Goal: Transaction & Acquisition: Download file/media

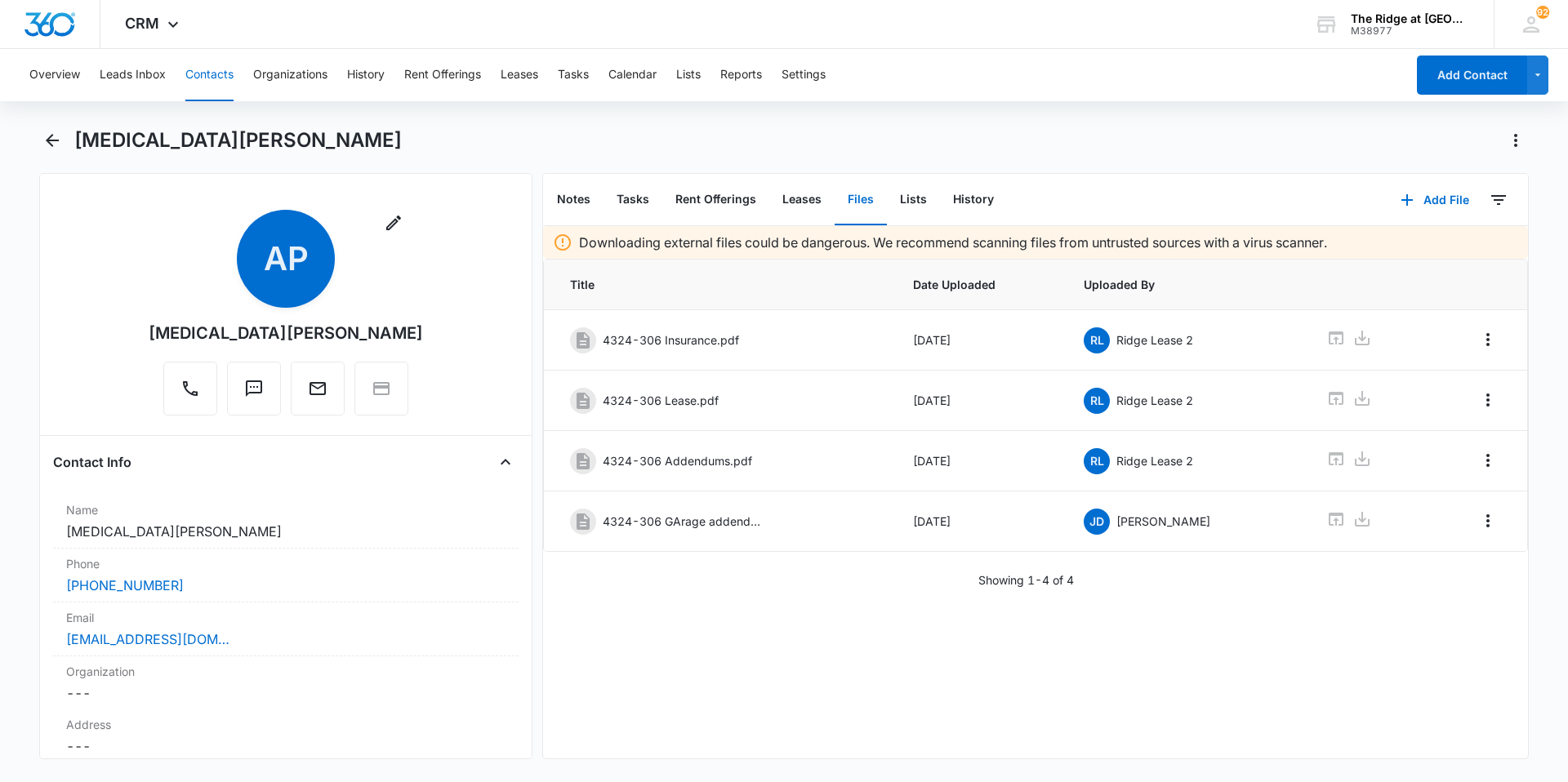
click at [212, 80] on button "Contacts" at bounding box center [209, 75] width 48 height 52
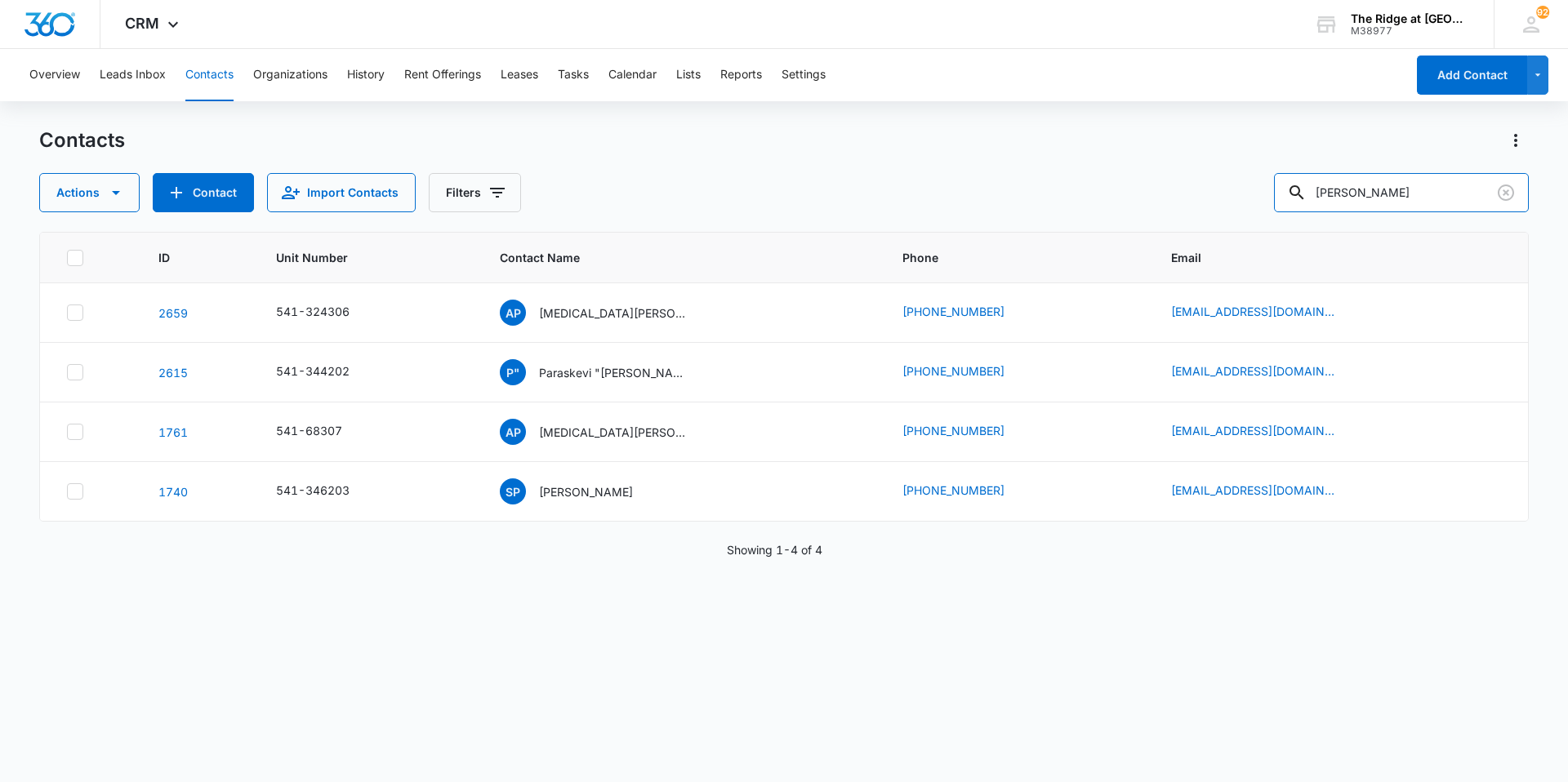
drag, startPoint x: 1377, startPoint y: 196, endPoint x: 1288, endPoint y: 215, distance: 91.0
click at [1288, 215] on div "Contacts Actions Contact Import Contacts Filters [PERSON_NAME] ID Unit Number C…" at bounding box center [784, 453] width 1490 height 653
type input "4458202"
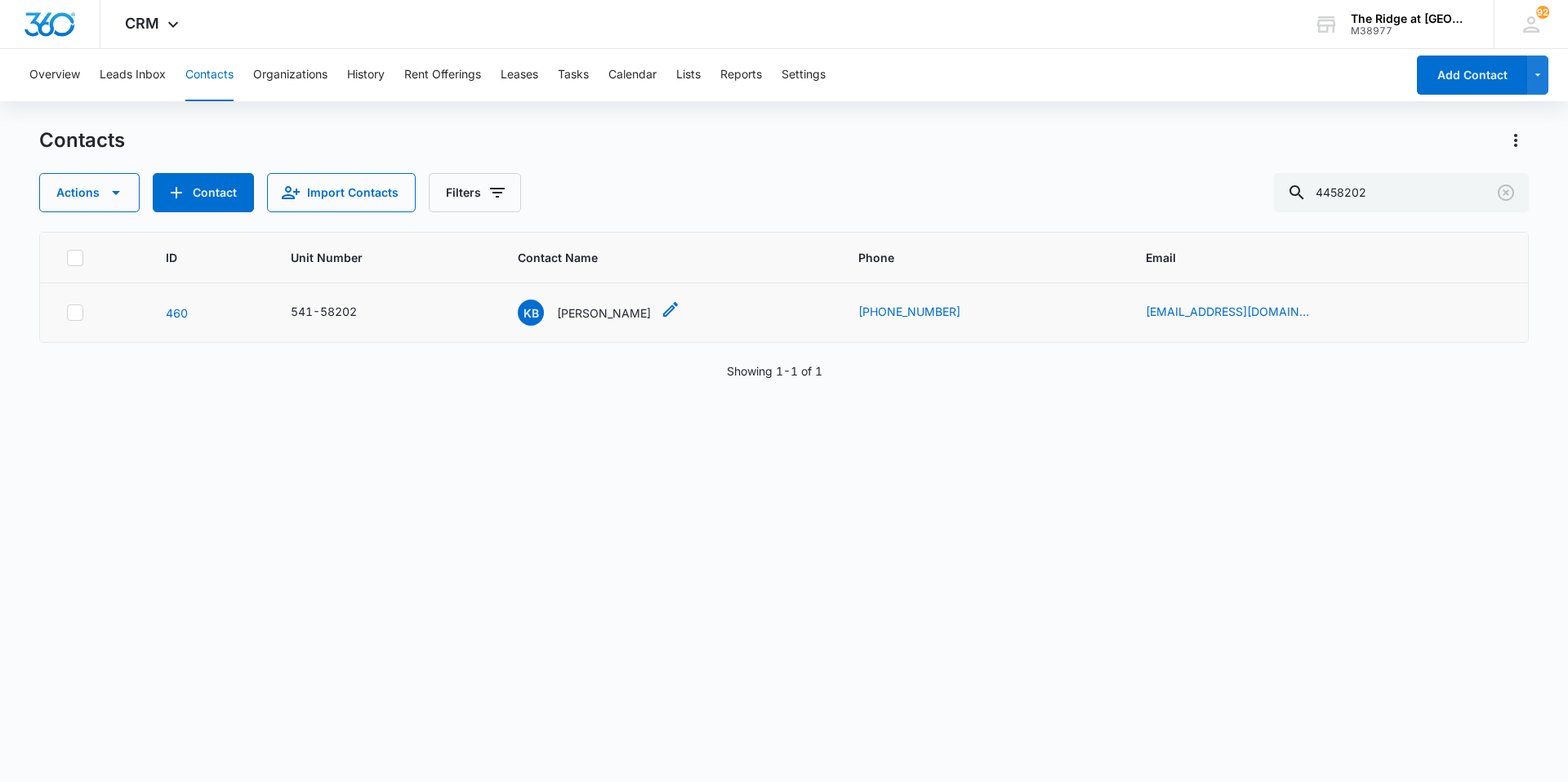
click at [610, 321] on div "KB [PERSON_NAME]" at bounding box center [584, 313] width 133 height 26
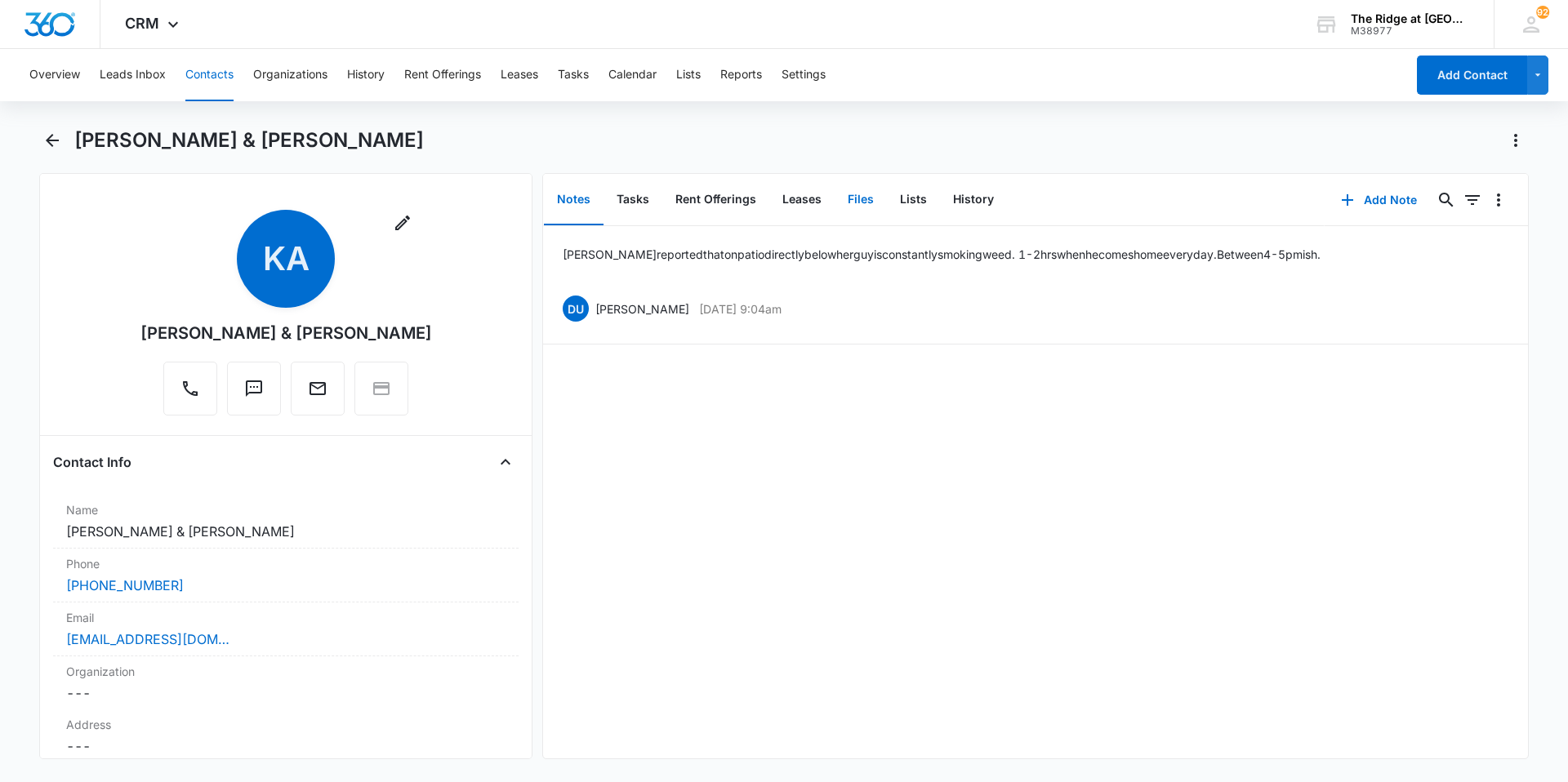
click at [847, 198] on button "Files" at bounding box center [861, 200] width 52 height 51
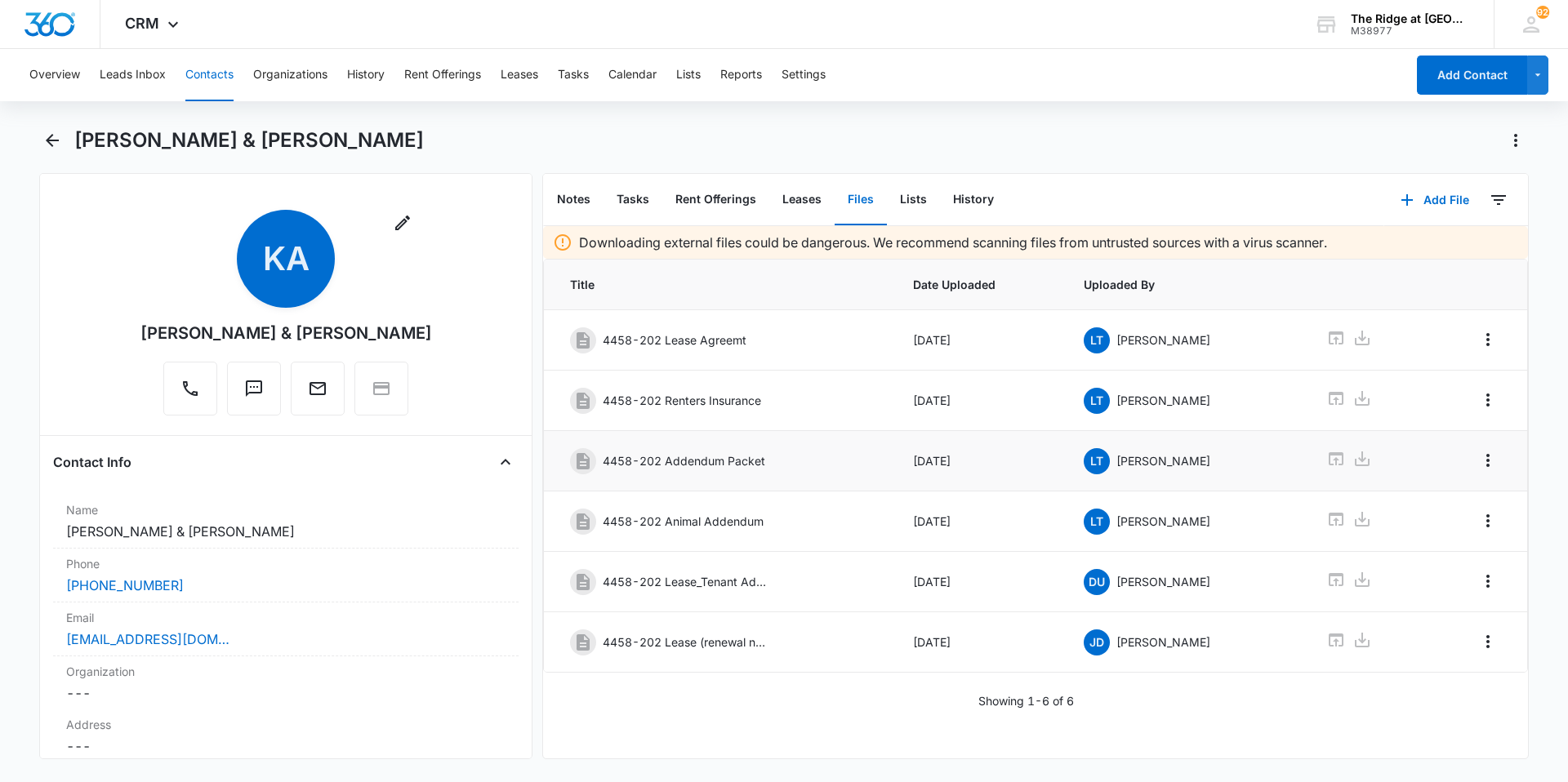
click at [722, 461] on p "4458-202 Addendum Packet" at bounding box center [684, 461] width 162 height 17
click at [1326, 463] on icon at bounding box center [1336, 459] width 20 height 20
